Goal: Contribute content

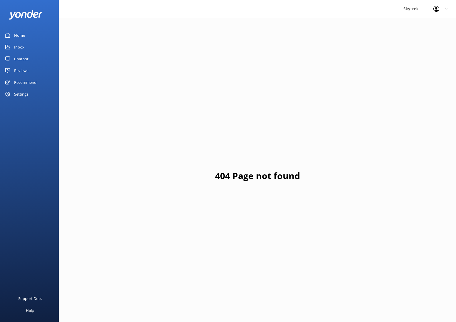
click at [17, 35] on div "Home" at bounding box center [19, 35] width 11 height 12
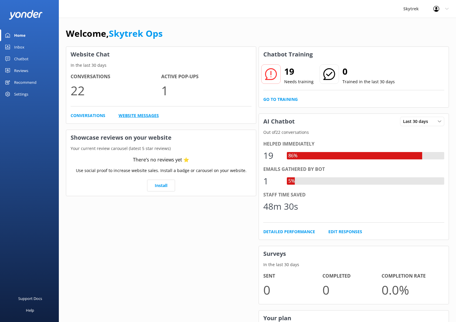
click at [149, 116] on link "Website Messages" at bounding box center [139, 115] width 40 height 6
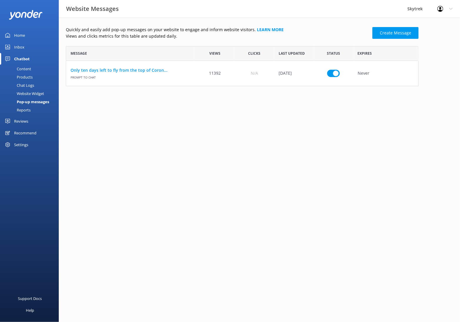
scroll to position [35, 348]
click at [148, 70] on link "Only ten days left to fly from the top of Coron..." at bounding box center [131, 70] width 120 height 6
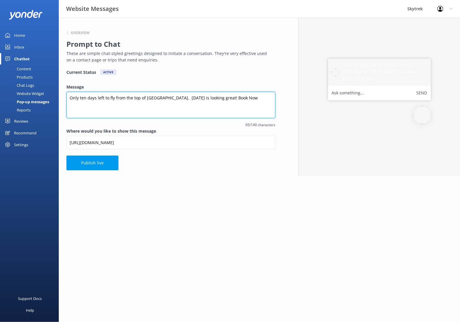
drag, startPoint x: 86, startPoint y: 99, endPoint x: 80, endPoint y: 99, distance: 5.9
click at [80, 99] on textarea "Only ten days left to fly from the top of [GEOGRAPHIC_DATA]. [DATE] is looking …" at bounding box center [171, 105] width 209 height 26
drag, startPoint x: 226, startPoint y: 97, endPoint x: 172, endPoint y: 97, distance: 53.6
click at [172, 97] on textarea "Only six days left to fly from the top of [GEOGRAPHIC_DATA]. [DATE] is looking …" at bounding box center [171, 105] width 209 height 26
click at [201, 100] on textarea "Only six days left to fly from the top of [GEOGRAPHIC_DATA]. Book Now" at bounding box center [171, 105] width 209 height 26
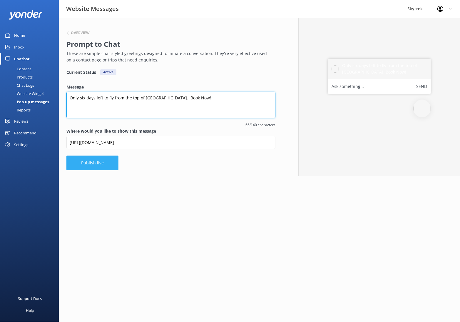
type textarea "Only six days left to fly from the top of [GEOGRAPHIC_DATA]. Book Now!"
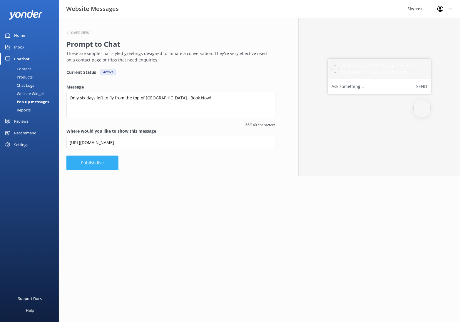
click at [89, 165] on button "Publish live" at bounding box center [93, 163] width 52 height 15
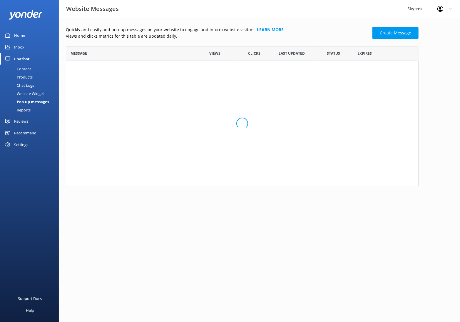
scroll to position [5, 5]
